Goal: Task Accomplishment & Management: Manage account settings

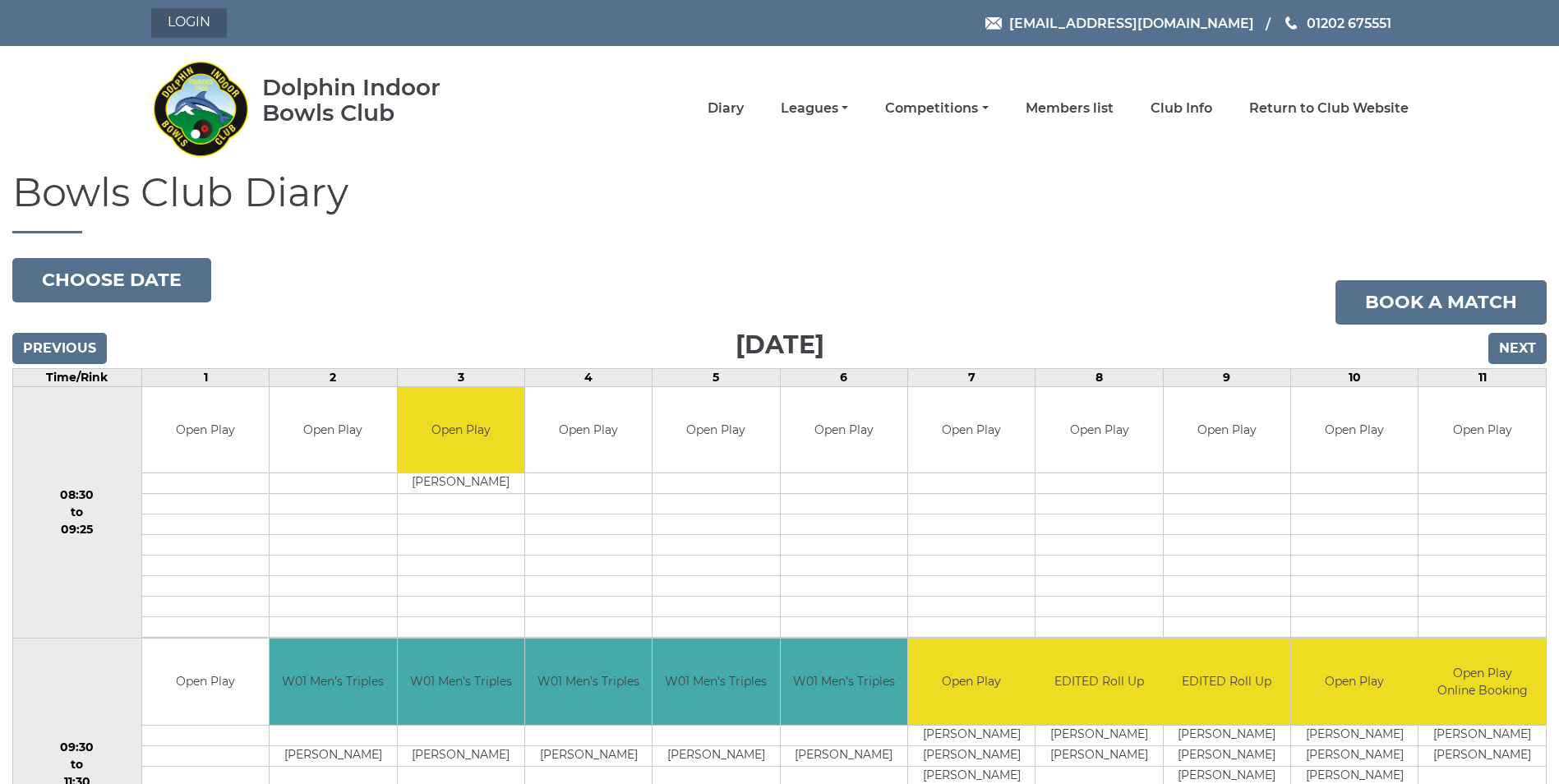
click at [187, 18] on link "Login" at bounding box center [188, 23] width 75 height 30
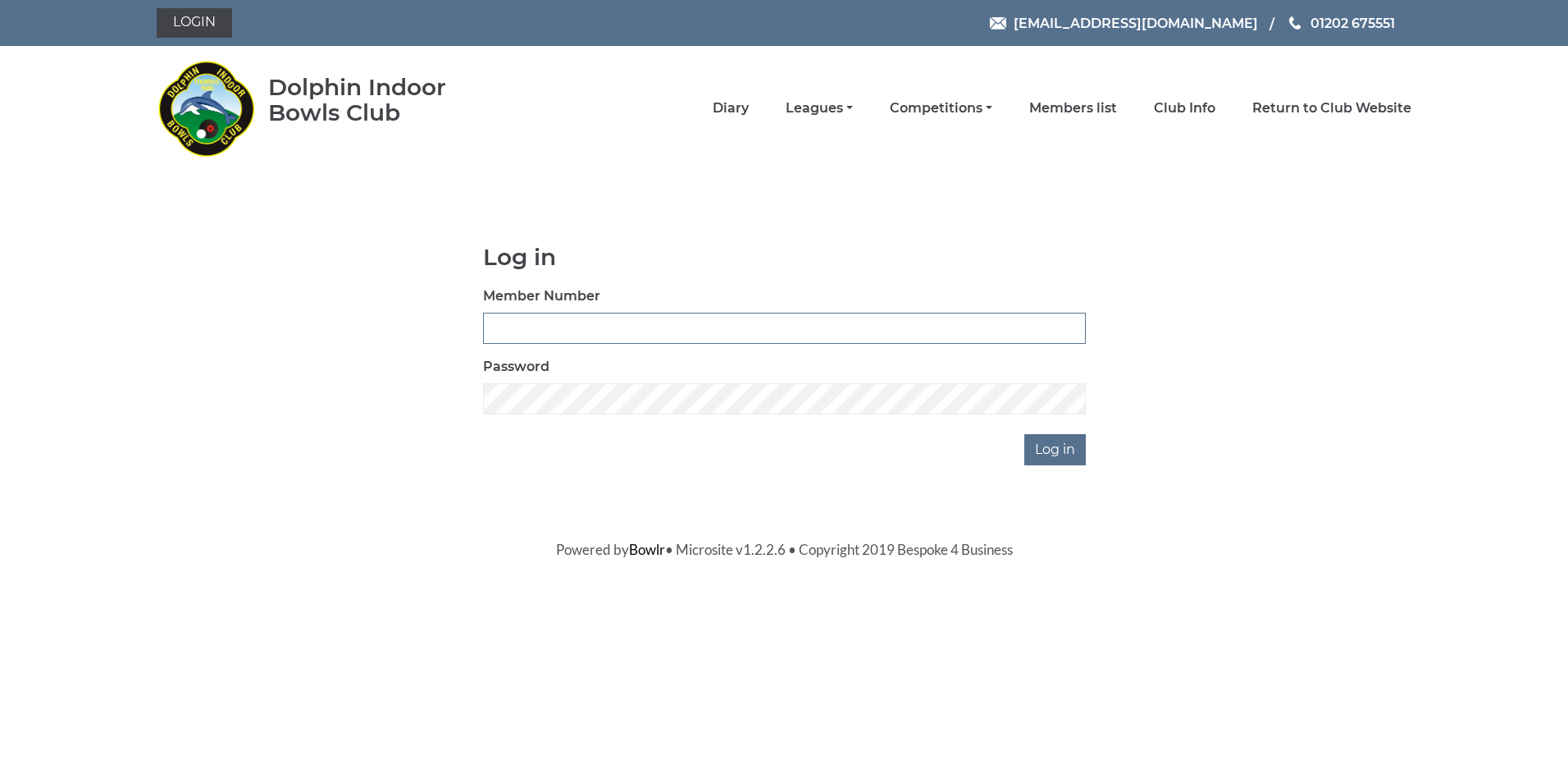
click at [544, 323] on input "Member Number" at bounding box center [784, 328] width 602 height 32
type input "4116"
click at [1044, 447] on input "Log in" at bounding box center [1055, 450] width 61 height 32
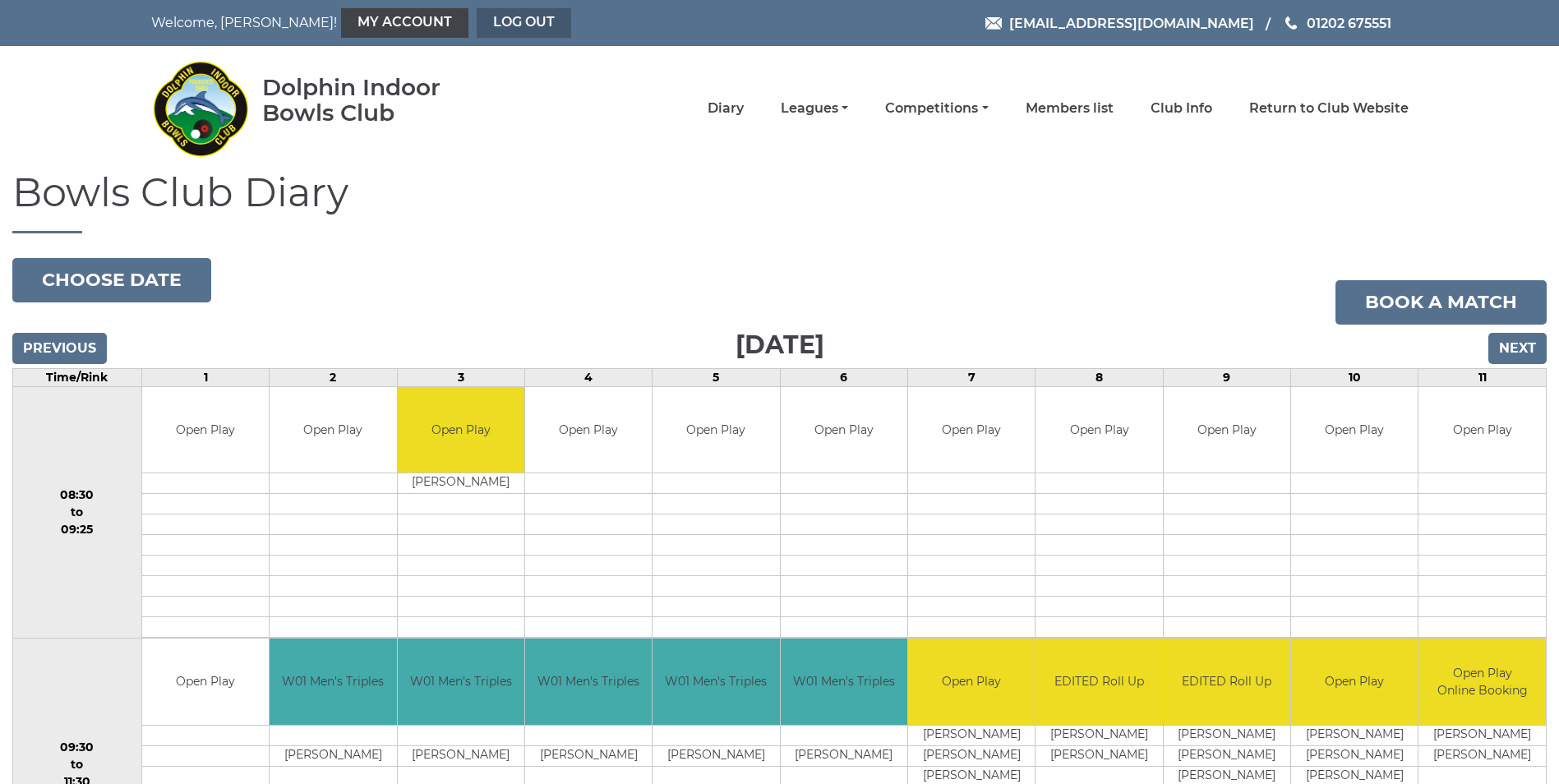
click at [477, 24] on link "Log out" at bounding box center [523, 23] width 94 height 30
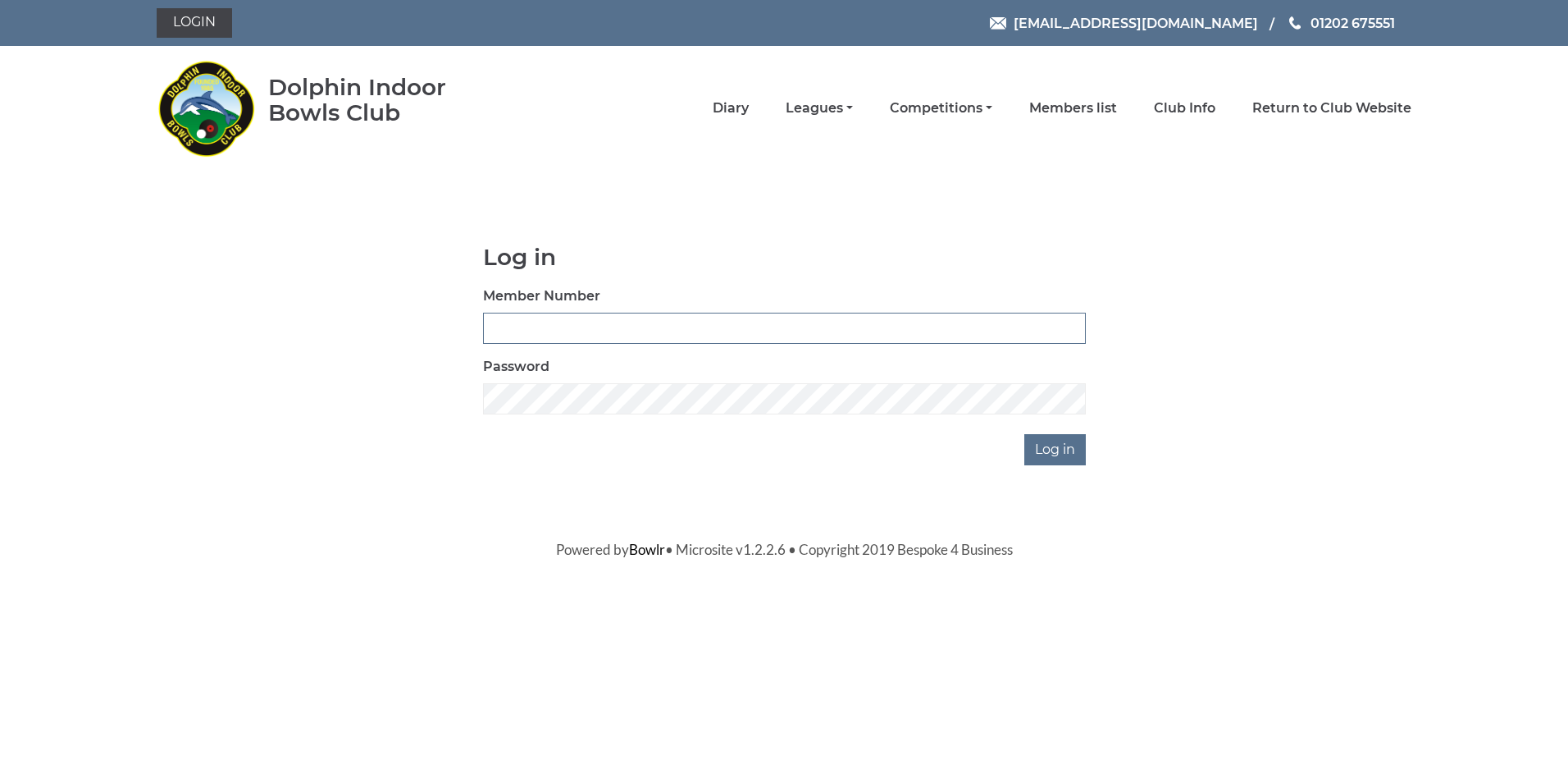
click at [522, 335] on input "Member Number" at bounding box center [784, 328] width 602 height 32
type input "4116"
click at [1024, 434] on input "Log in" at bounding box center [1055, 450] width 61 height 32
